Goal: Check status: Check status

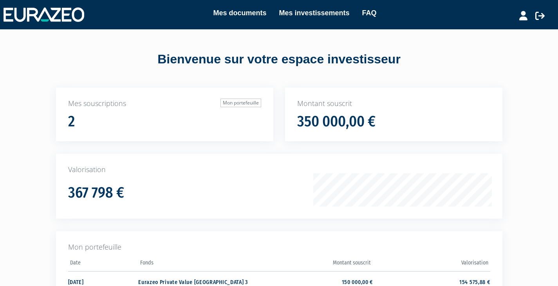
scroll to position [123, 0]
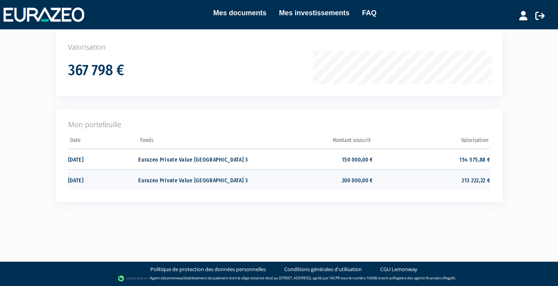
click at [352, 182] on td "200 000,00 €" at bounding box center [314, 180] width 117 height 21
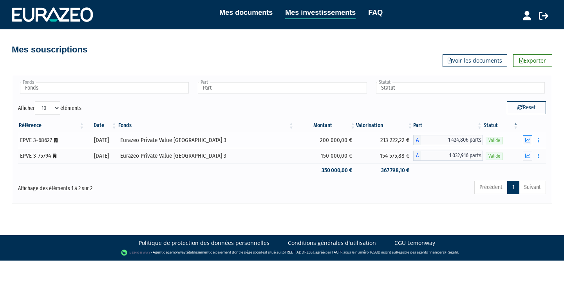
click at [528, 141] on icon "button" at bounding box center [527, 140] width 5 height 5
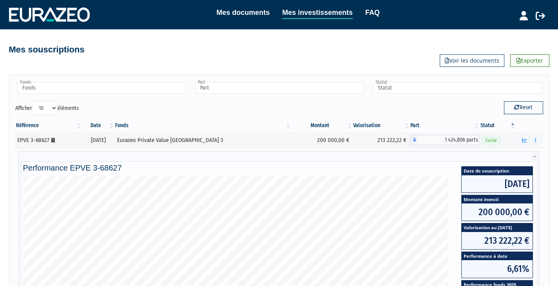
click at [63, 22] on div "Mes documents Mes investissements FAQ Mon profil Mes structures" at bounding box center [279, 14] width 540 height 15
click at [321, 8] on link "Mes investissements" at bounding box center [317, 13] width 70 height 12
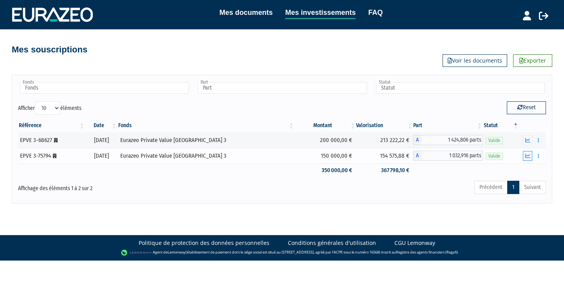
click at [525, 155] on icon "button" at bounding box center [527, 155] width 5 height 5
